Goal: Task Accomplishment & Management: Manage account settings

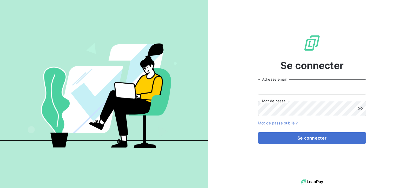
click at [289, 88] on input "Adresse email" at bounding box center [312, 86] width 108 height 15
click at [276, 86] on input "Adresse email" at bounding box center [312, 86] width 108 height 15
type input "[EMAIL_ADDRESS][DOMAIN_NAME]"
click at [258, 132] on button "Se connecter" at bounding box center [312, 137] width 108 height 11
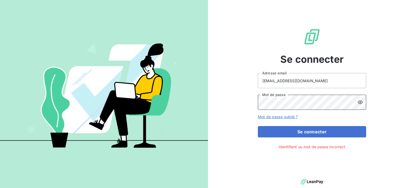
click at [258, 126] on button "Se connecter" at bounding box center [312, 131] width 108 height 11
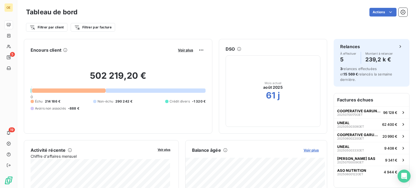
click at [311, 152] on span "Voir plus" at bounding box center [311, 150] width 15 height 4
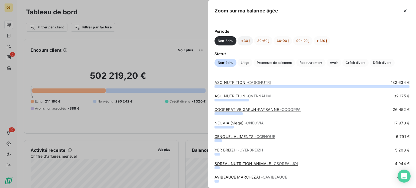
click at [240, 42] on button "< 30 j" at bounding box center [244, 40] width 15 height 9
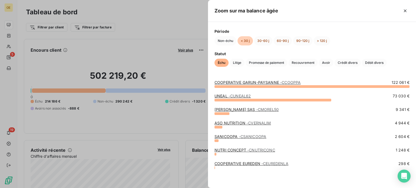
click at [253, 83] on link "COOPERATIVE GARUN-PAYSANNE - CCOOPPA" at bounding box center [257, 82] width 86 height 5
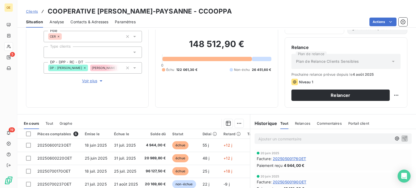
scroll to position [97, 0]
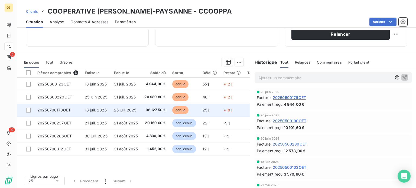
click at [150, 108] on span "96 127,50 €" at bounding box center [154, 110] width 21 height 5
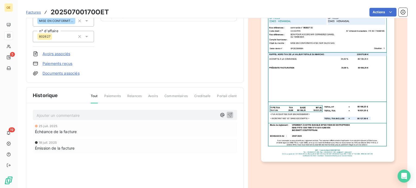
scroll to position [82, 0]
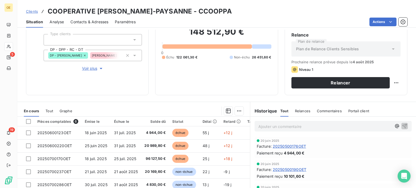
scroll to position [97, 0]
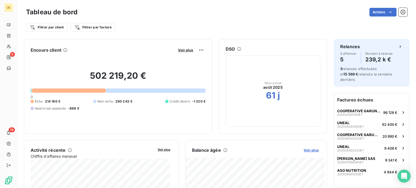
click at [309, 152] on span "Voir plus" at bounding box center [311, 150] width 15 height 4
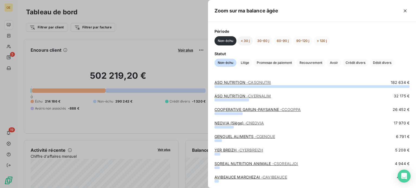
click at [247, 42] on button "< 30 j" at bounding box center [244, 40] width 15 height 9
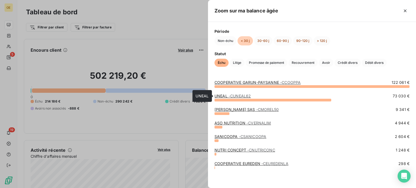
click at [242, 96] on span "- CUNEAL62" at bounding box center [240, 96] width 22 height 5
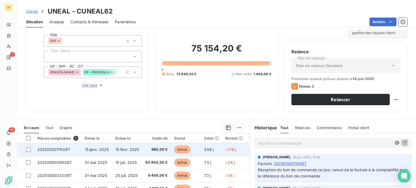
scroll to position [81, 0]
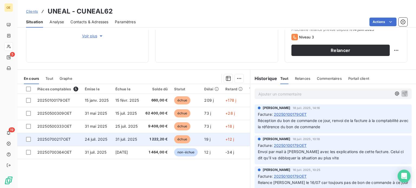
click at [167, 140] on span "1 222,20 €" at bounding box center [156, 139] width 22 height 5
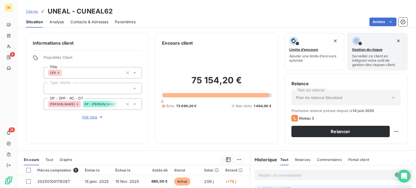
scroll to position [97, 0]
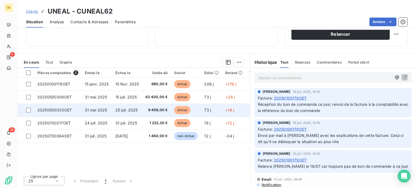
click at [172, 108] on td "échue" at bounding box center [186, 110] width 30 height 13
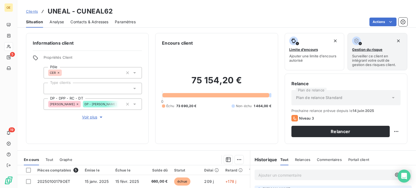
scroll to position [97, 0]
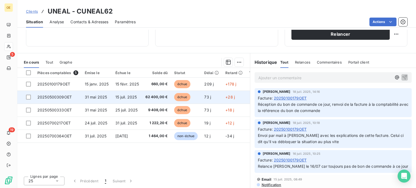
click at [157, 96] on span "62 400,00 €" at bounding box center [156, 97] width 22 height 5
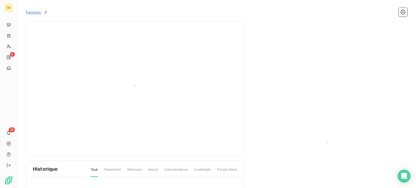
click at [157, 96] on div at bounding box center [135, 89] width 204 height 122
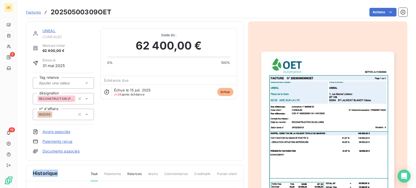
scroll to position [54, 0]
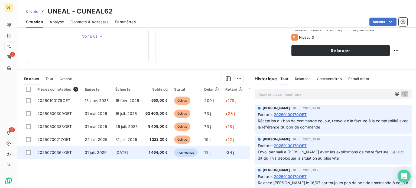
scroll to position [81, 0]
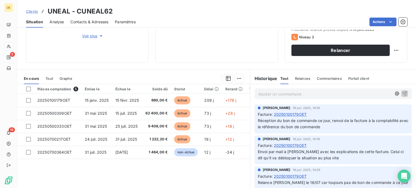
click at [165, 92] on th "Solde dû" at bounding box center [156, 89] width 29 height 10
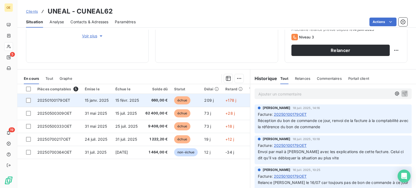
click at [161, 102] on span "660,00 €" at bounding box center [156, 100] width 22 height 5
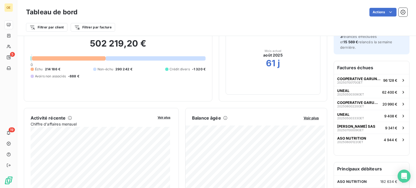
scroll to position [81, 0]
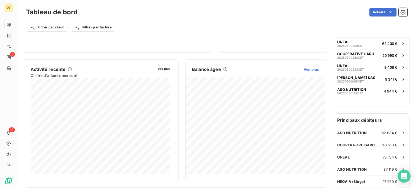
click at [309, 68] on span "Voir plus" at bounding box center [311, 69] width 15 height 4
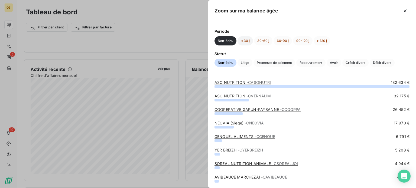
click at [247, 37] on button "< 30 j" at bounding box center [244, 40] width 15 height 9
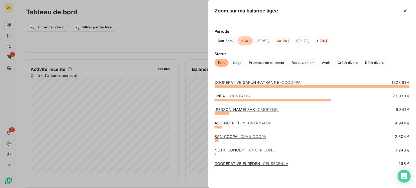
click at [233, 108] on link "MOREL SAS - CMOREL50" at bounding box center [246, 109] width 64 height 5
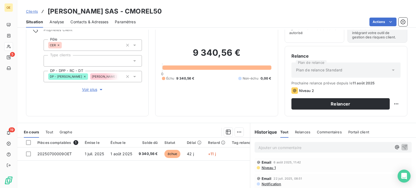
scroll to position [54, 0]
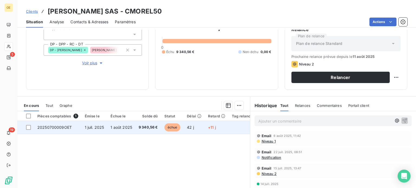
click at [142, 130] on span "9 340,56 €" at bounding box center [148, 127] width 19 height 5
